Goal: Task Accomplishment & Management: Manage account settings

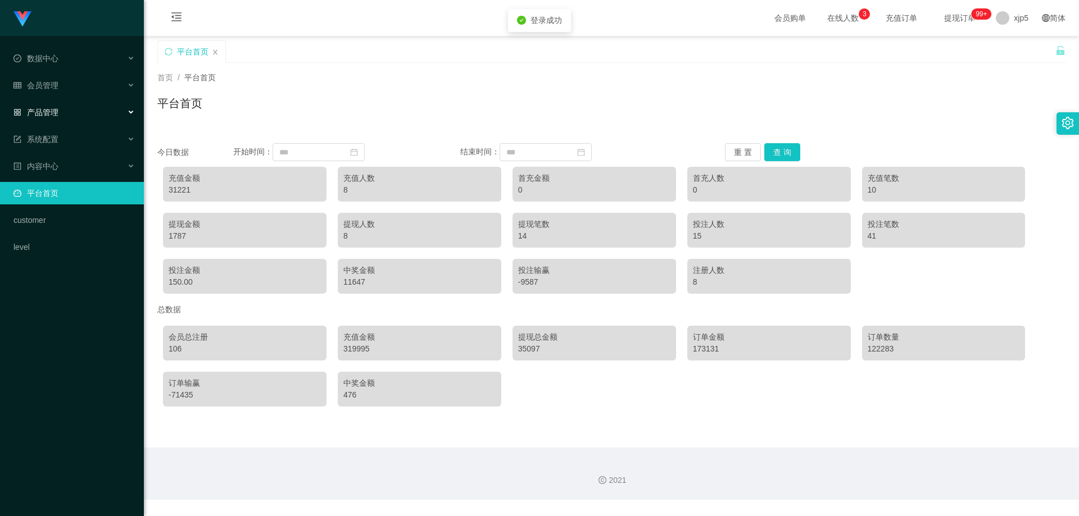
click at [55, 113] on span "产品管理" at bounding box center [35, 112] width 45 height 9
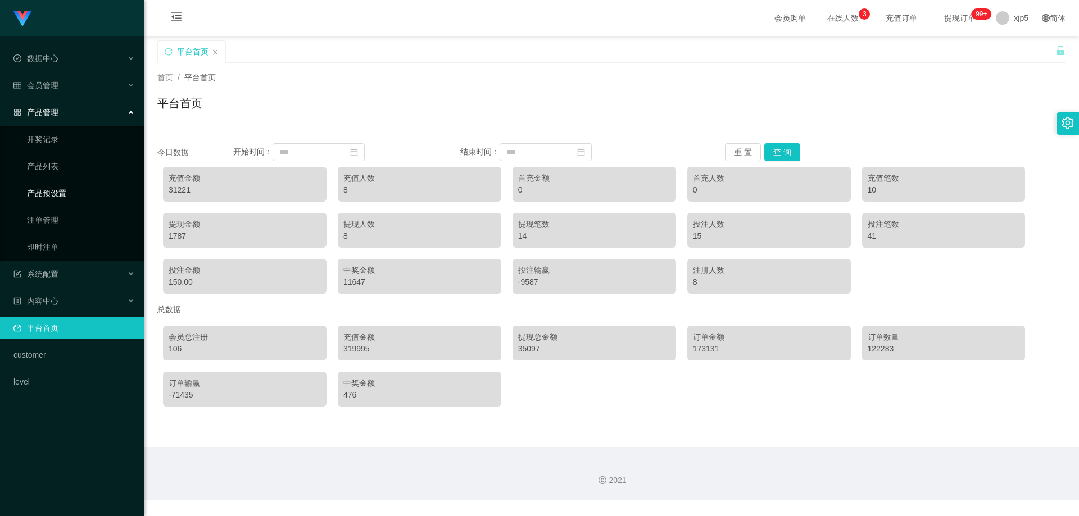
click at [78, 197] on link "产品预设置" at bounding box center [81, 193] width 108 height 22
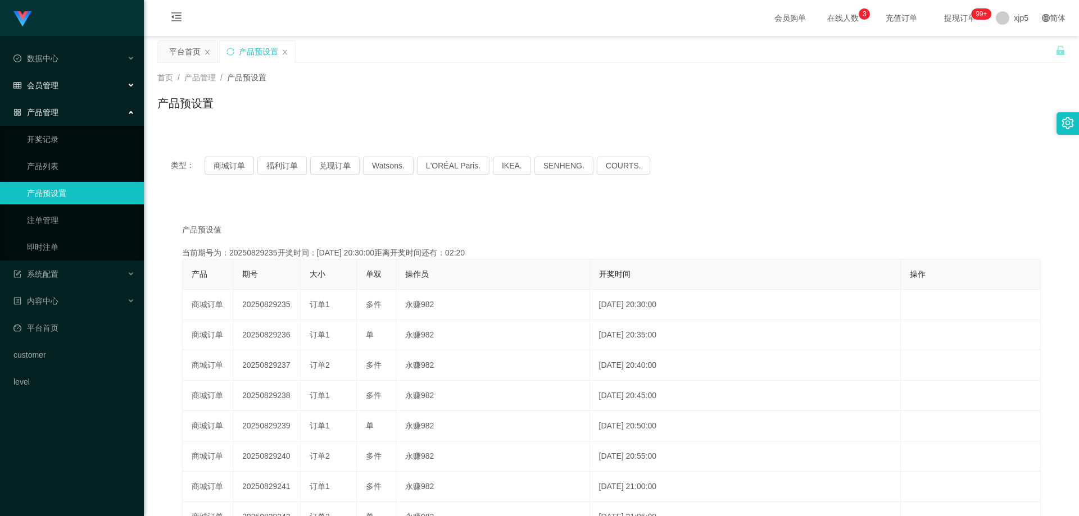
click at [56, 89] on span "会员管理" at bounding box center [35, 85] width 45 height 9
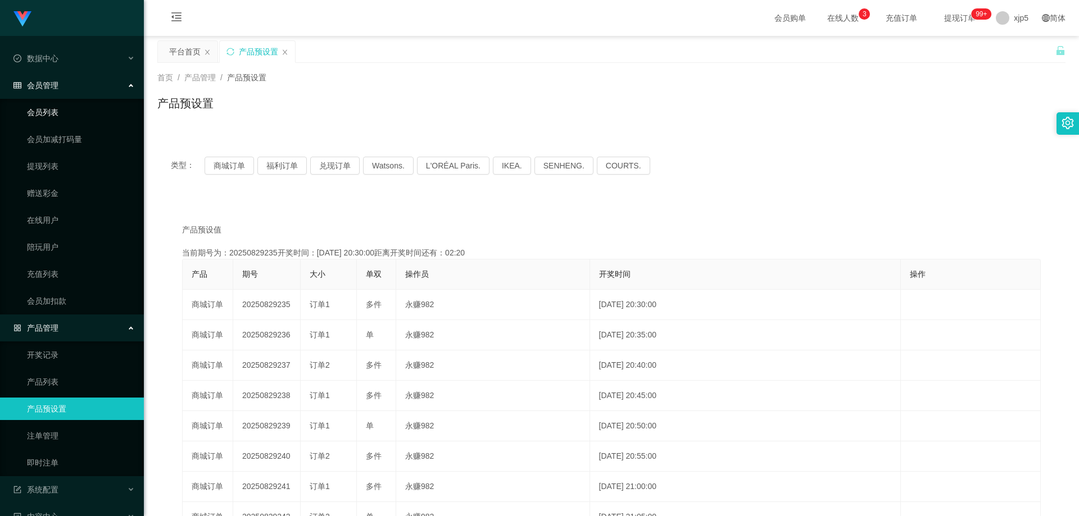
click at [55, 120] on link "会员列表" at bounding box center [81, 112] width 108 height 22
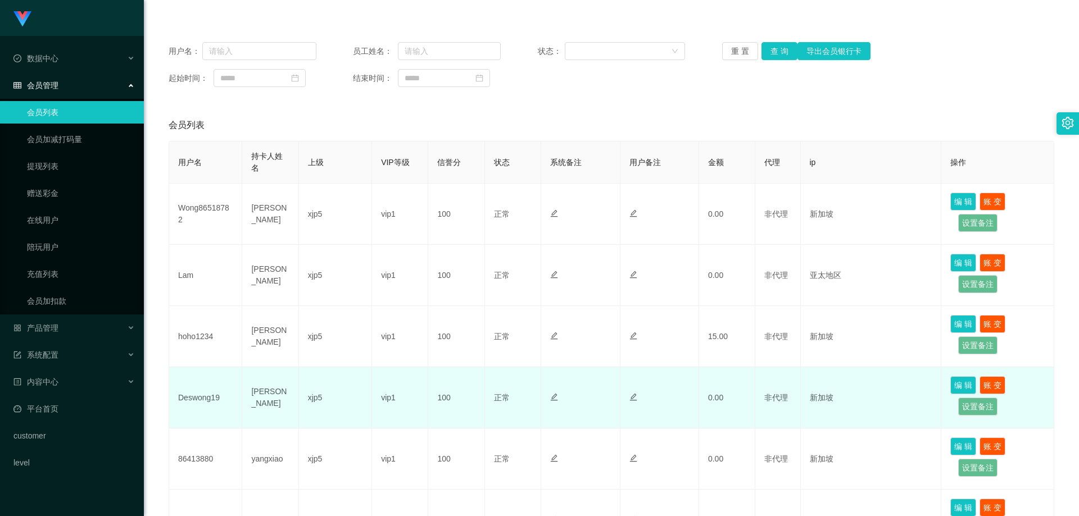
scroll to position [169, 0]
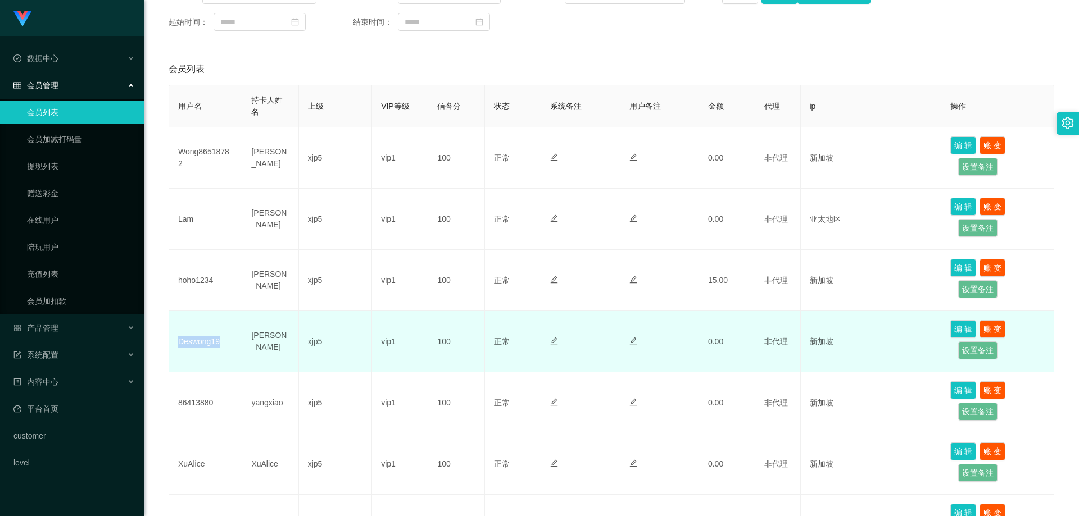
drag, startPoint x: 230, startPoint y: 346, endPoint x: 178, endPoint y: 343, distance: 51.8
click at [178, 343] on td "Deswong19" at bounding box center [205, 341] width 73 height 61
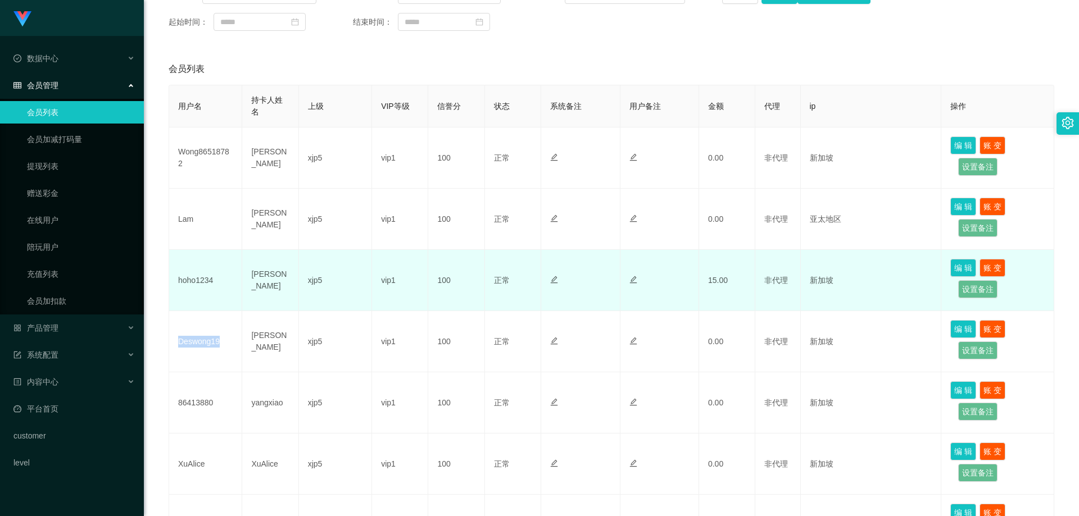
copy td "Deswong19"
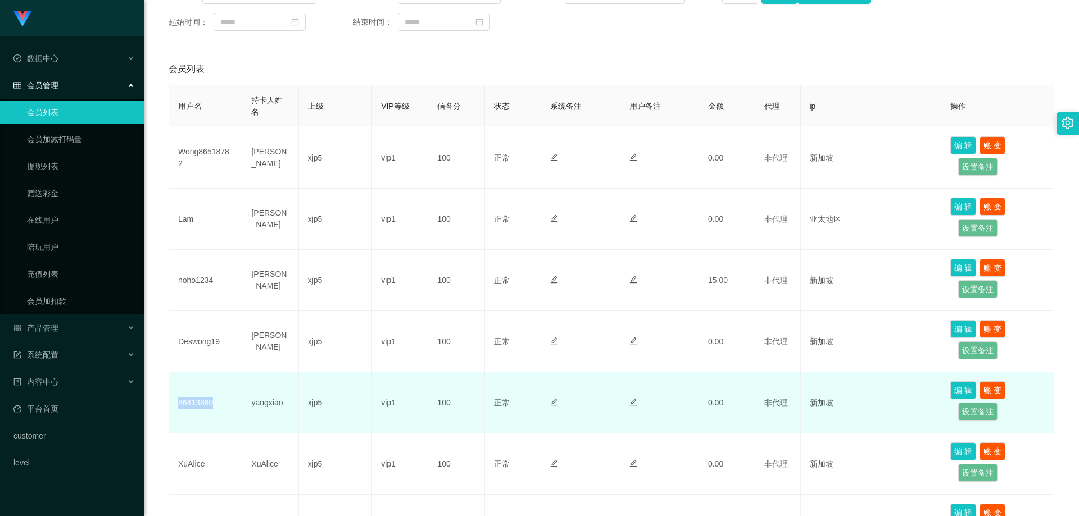
drag, startPoint x: 221, startPoint y: 407, endPoint x: 172, endPoint y: 402, distance: 49.7
click at [172, 402] on td "86413880" at bounding box center [205, 403] width 73 height 61
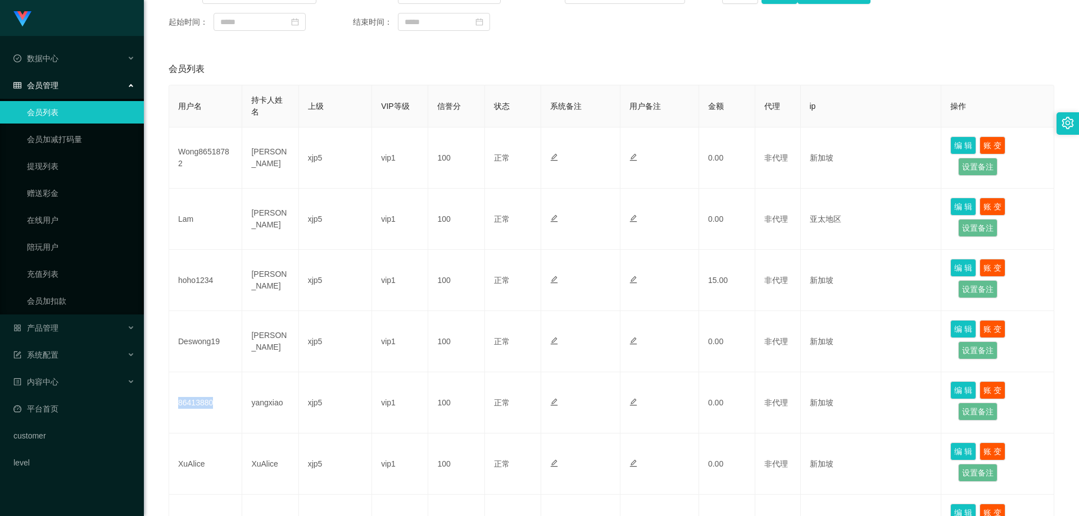
copy td "86413880"
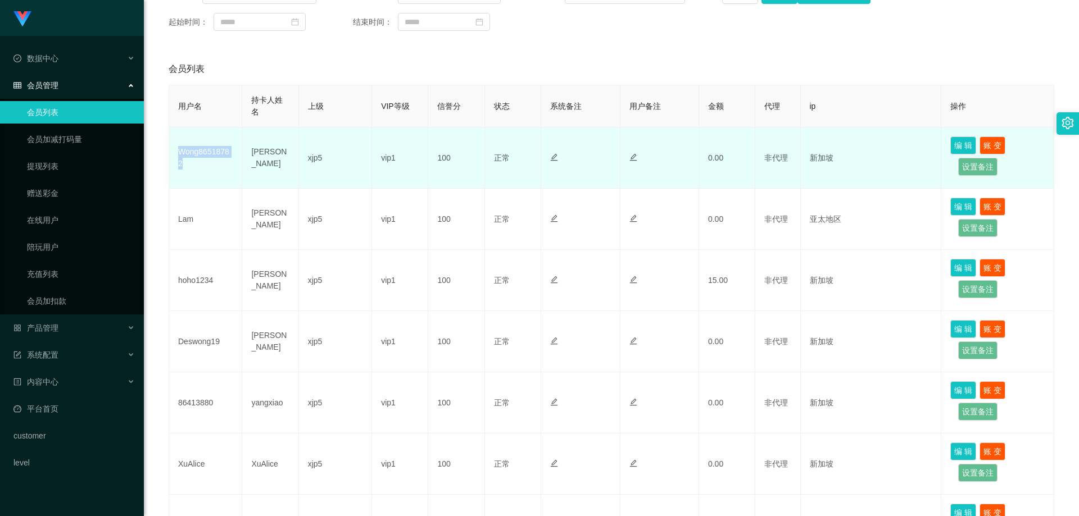
drag, startPoint x: 199, startPoint y: 168, endPoint x: 176, endPoint y: 153, distance: 27.1
click at [176, 153] on td "Wong86518782" at bounding box center [205, 158] width 73 height 61
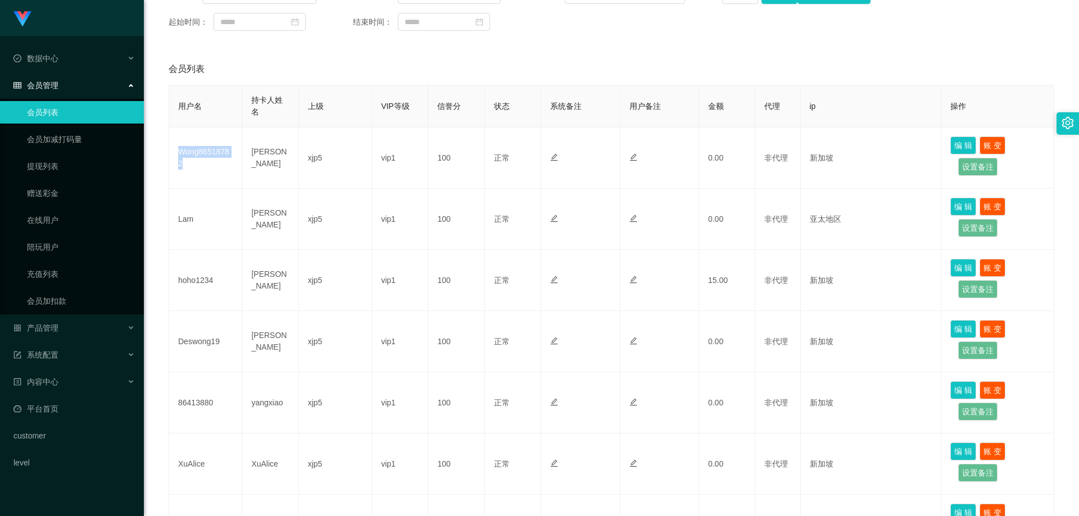
copy td "Wong86518782"
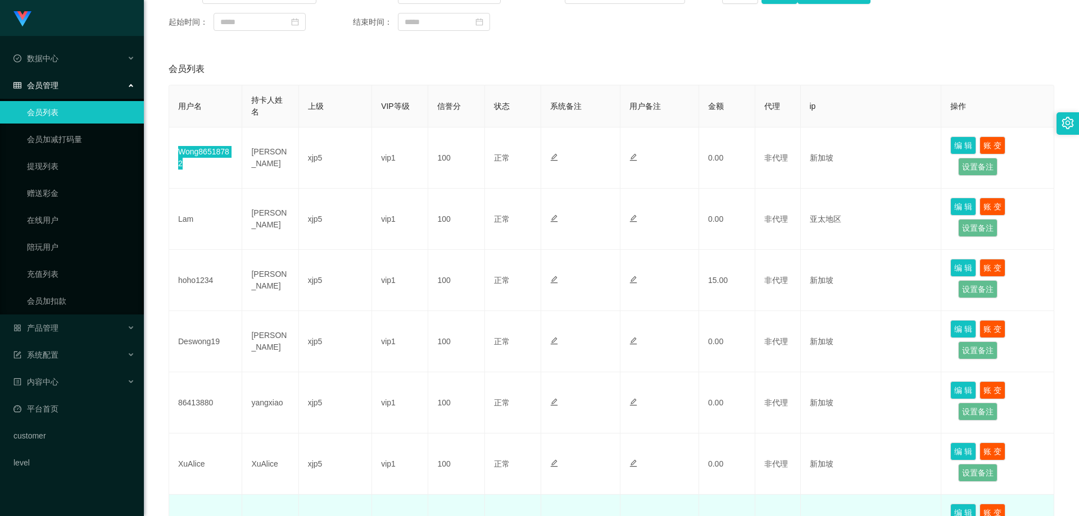
scroll to position [281, 0]
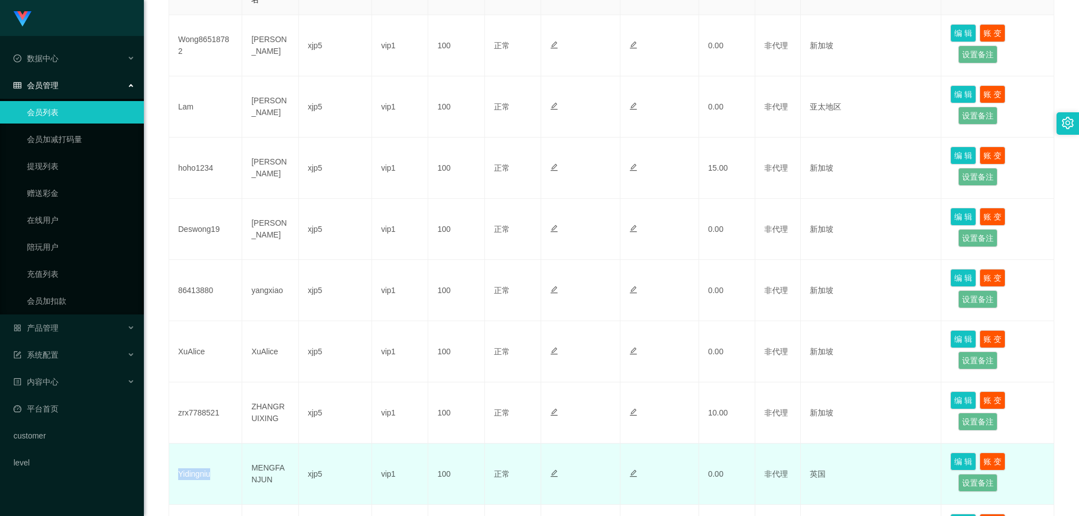
drag, startPoint x: 220, startPoint y: 476, endPoint x: 179, endPoint y: 476, distance: 41.0
click at [179, 476] on td "Yidingniu" at bounding box center [205, 474] width 73 height 61
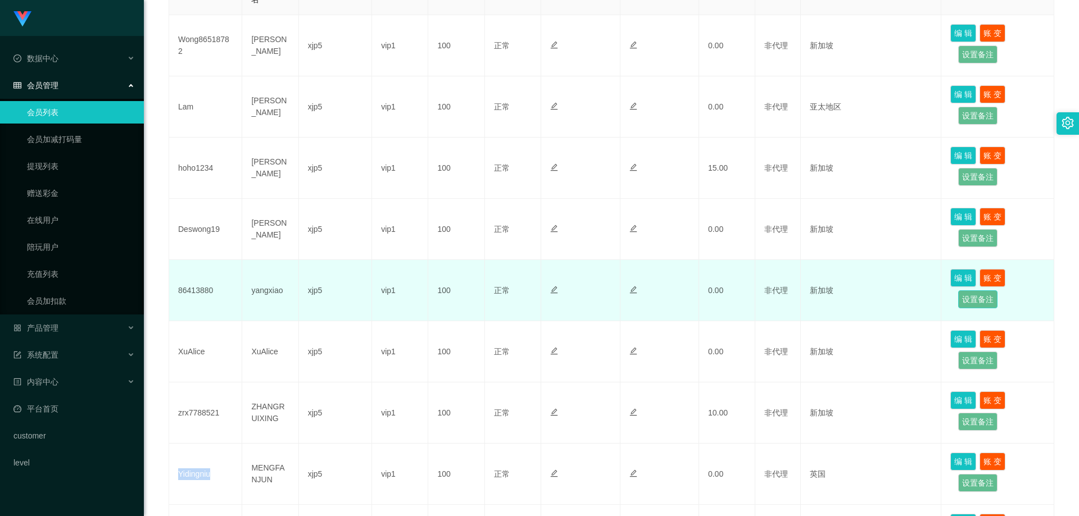
copy td "Yidingniu"
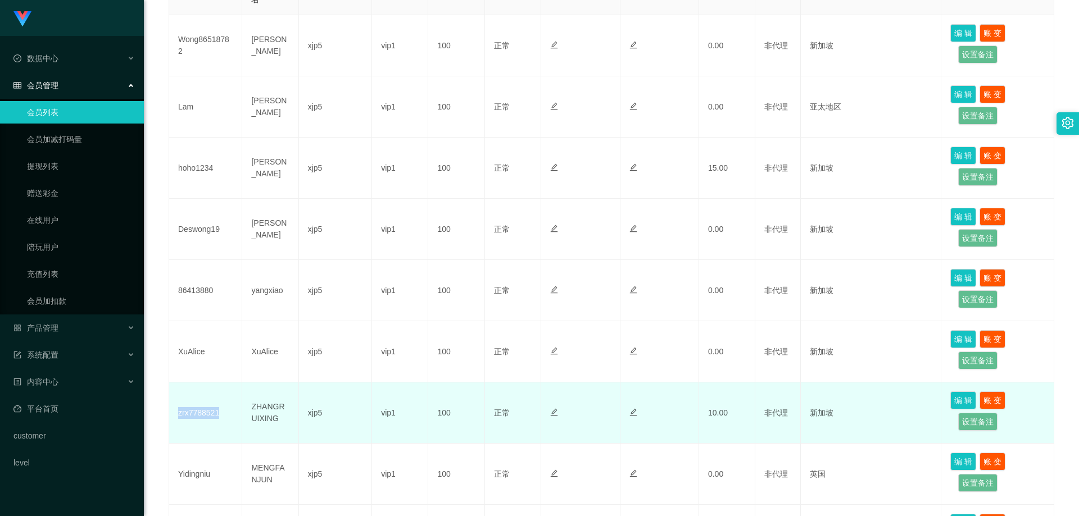
drag, startPoint x: 226, startPoint y: 415, endPoint x: 176, endPoint y: 415, distance: 50.0
click at [176, 415] on td "zrx7788521" at bounding box center [205, 413] width 73 height 61
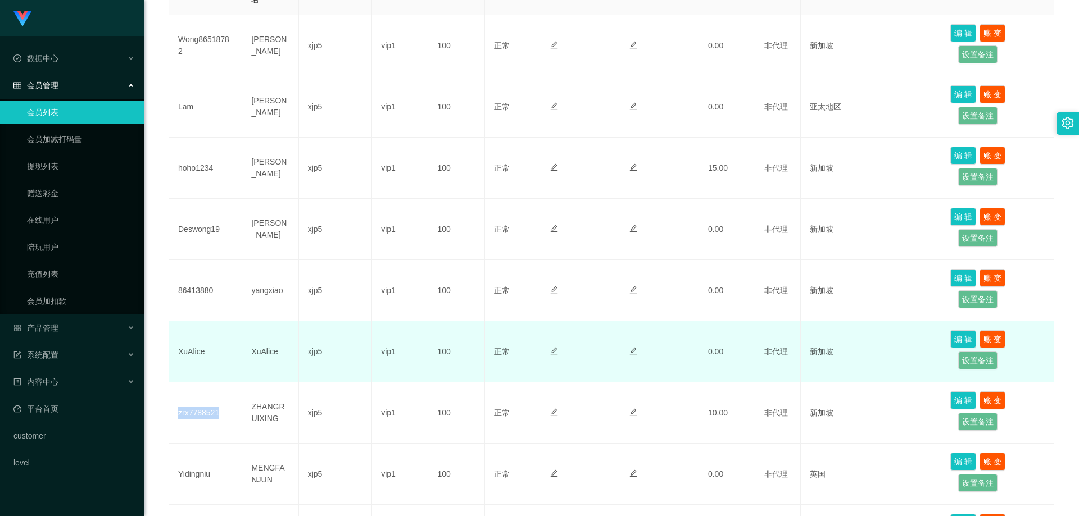
copy td "zrx7788521"
drag, startPoint x: 197, startPoint y: 355, endPoint x: 433, endPoint y: 334, distance: 236.9
click at [177, 354] on td "XuAlice" at bounding box center [205, 351] width 73 height 61
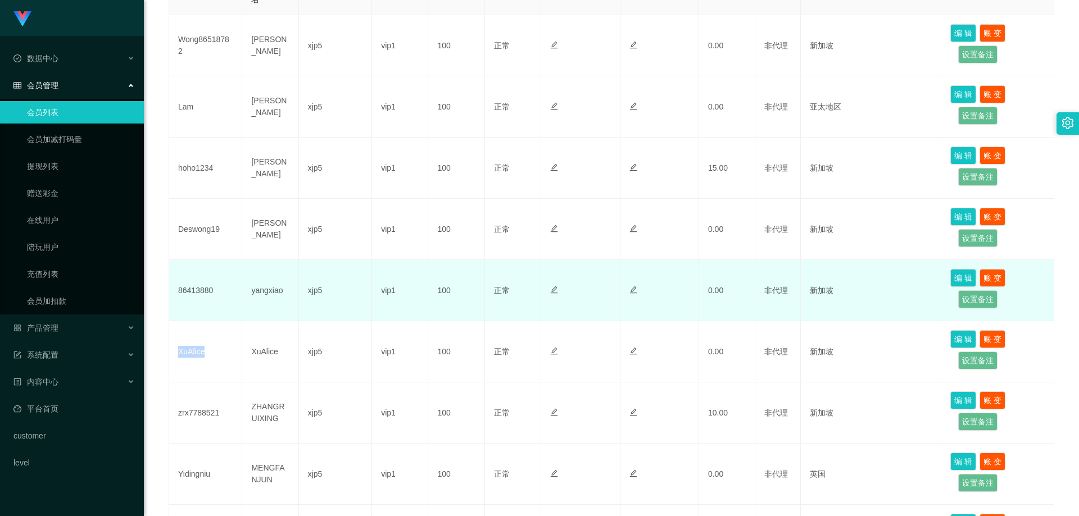
copy td "XuAlice"
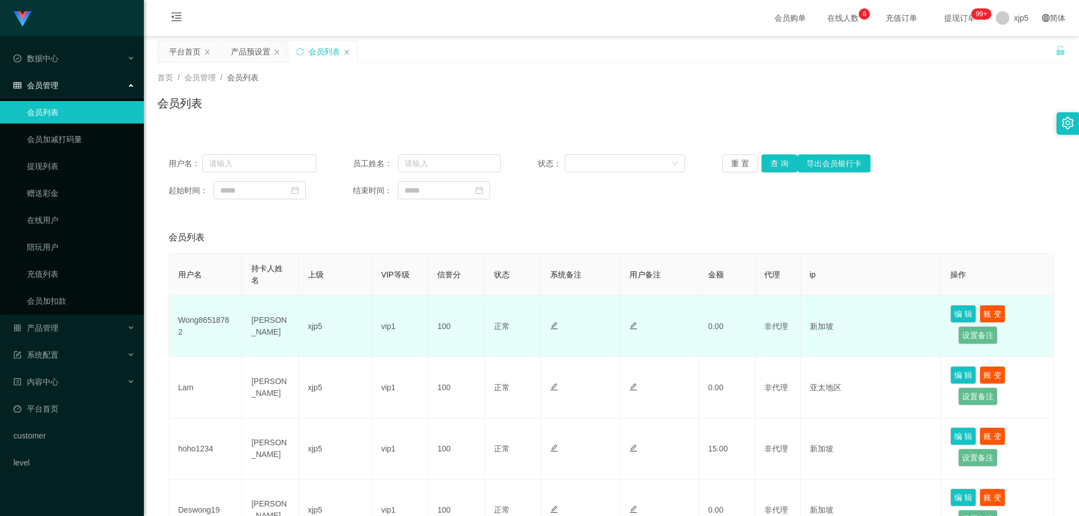
scroll to position [112, 0]
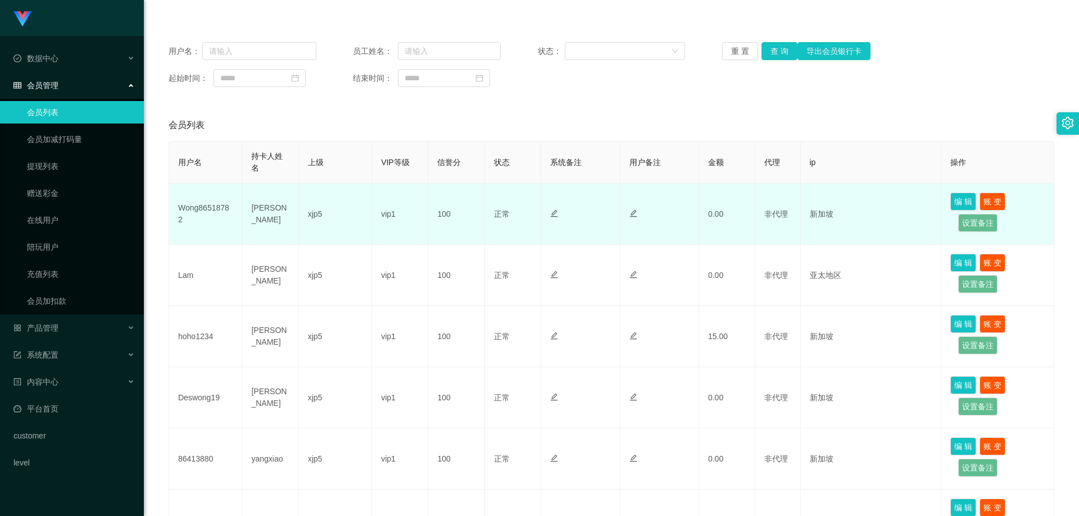
click at [197, 225] on td "Wong86518782" at bounding box center [205, 214] width 73 height 61
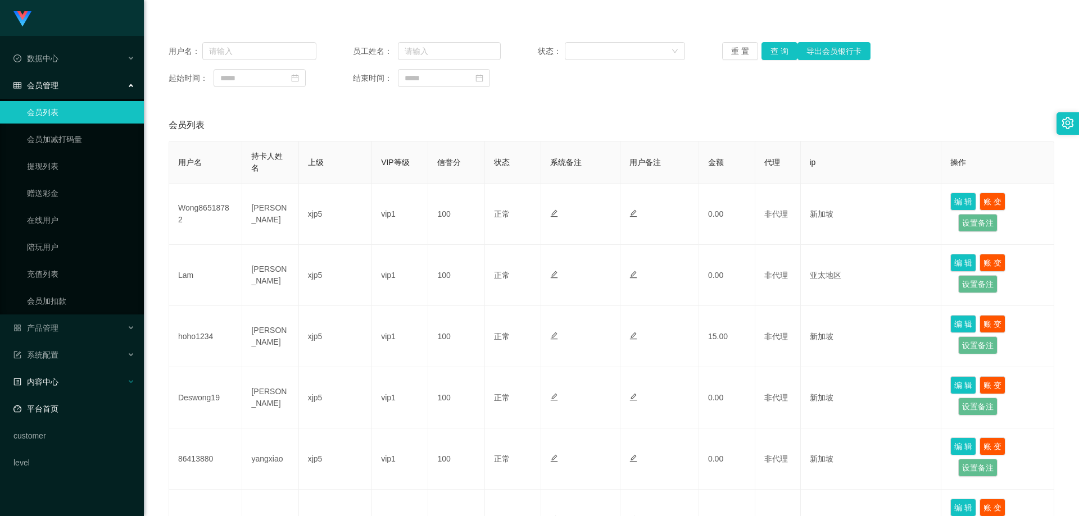
click at [83, 407] on link "平台首页" at bounding box center [73, 409] width 121 height 22
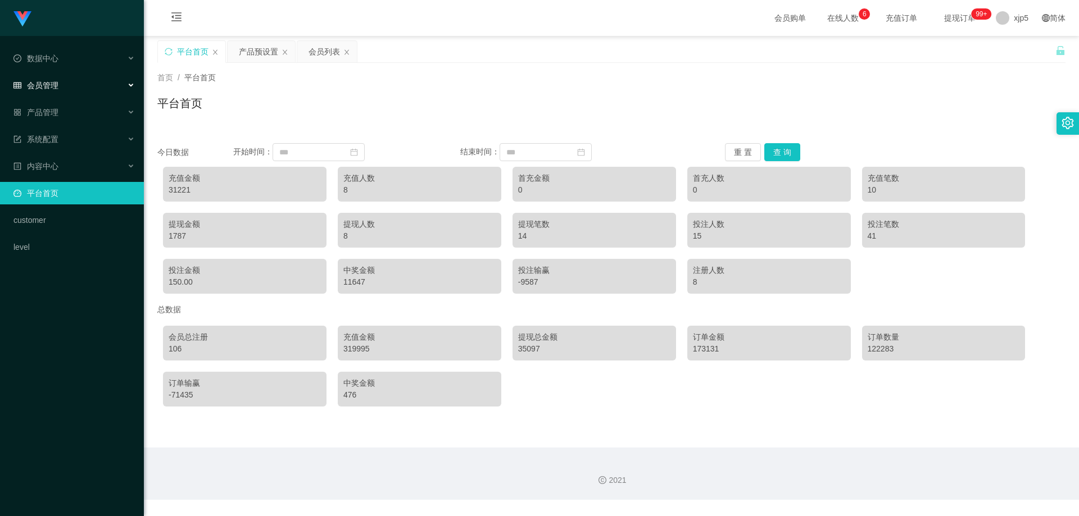
click at [61, 89] on div "会员管理" at bounding box center [72, 85] width 144 height 22
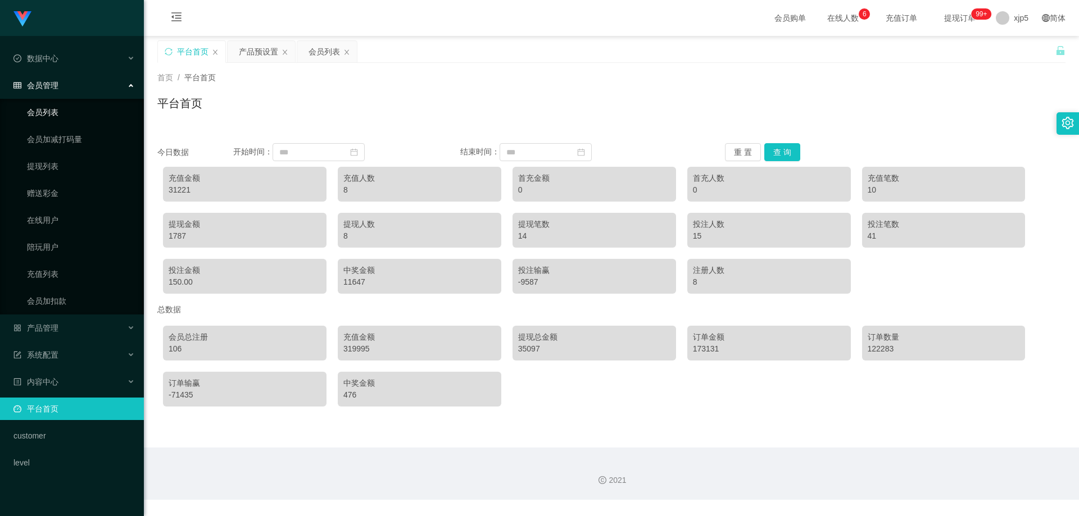
click at [64, 107] on link "会员列表" at bounding box center [81, 112] width 108 height 22
